Goal: Feedback & Contribution: Leave review/rating

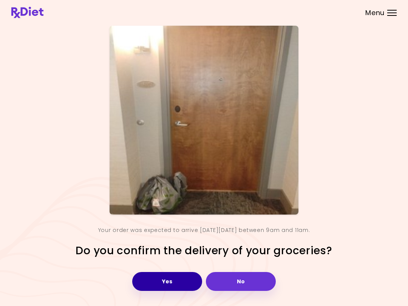
click at [186, 278] on button "Yes" at bounding box center [167, 281] width 70 height 19
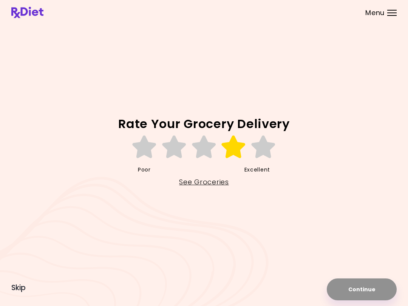
click at [237, 150] on icon at bounding box center [234, 147] width 26 height 23
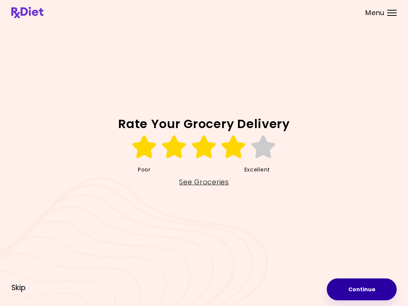
click at [368, 287] on button "Continue" at bounding box center [362, 290] width 70 height 22
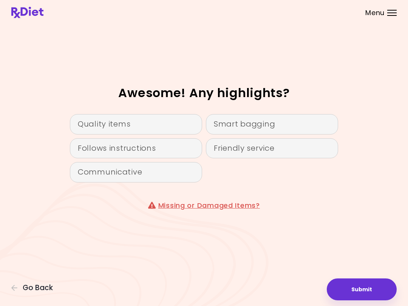
click at [152, 123] on div "Quality items" at bounding box center [136, 124] width 132 height 20
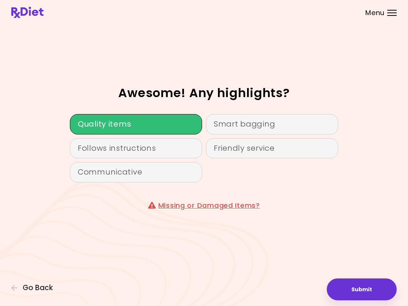
click at [367, 285] on button "Submit" at bounding box center [362, 290] width 70 height 22
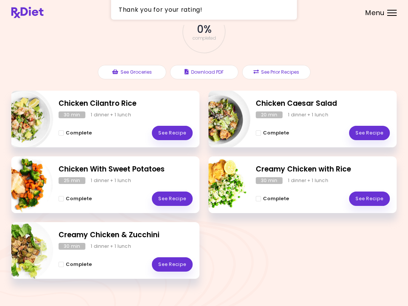
scroll to position [48, 0]
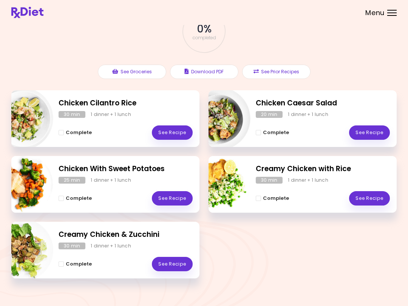
click at [177, 194] on link "See Recipe" at bounding box center [172, 198] width 41 height 14
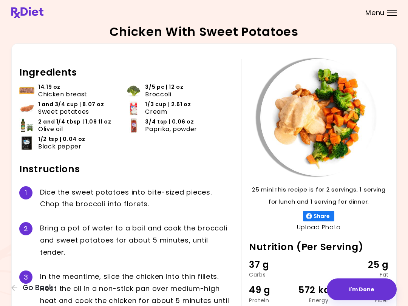
click at [360, 287] on button "I'm Done" at bounding box center [362, 290] width 70 height 22
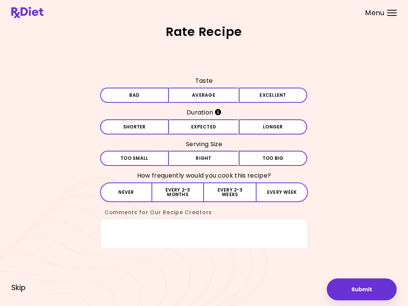
click at [280, 96] on button "Excellent" at bounding box center [273, 95] width 69 height 15
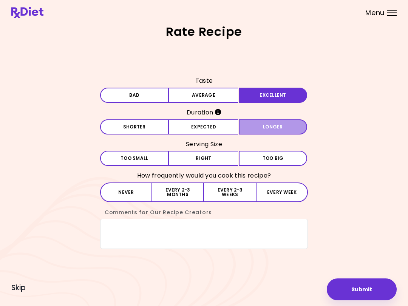
click at [275, 127] on button "Longer" at bounding box center [273, 126] width 69 height 15
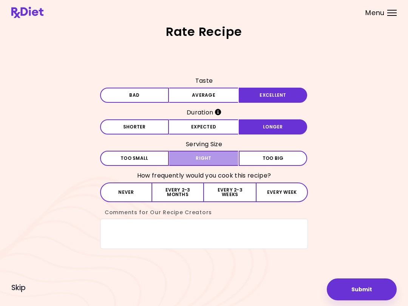
click at [222, 157] on button "Right" at bounding box center [203, 158] width 69 height 15
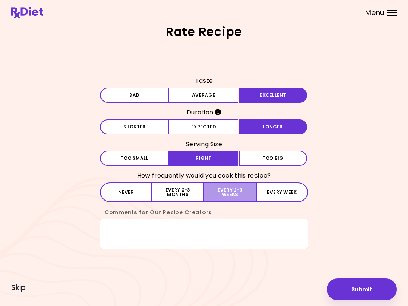
click at [234, 195] on button "Every 2-3 weeks" at bounding box center [230, 193] width 52 height 20
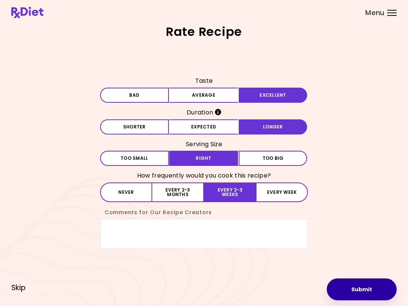
click at [376, 290] on button "Submit" at bounding box center [362, 290] width 70 height 22
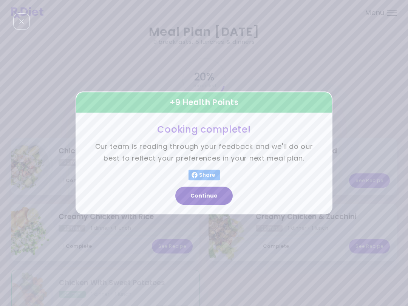
click at [222, 199] on button "Continue" at bounding box center [203, 196] width 57 height 18
